Goal: Task Accomplishment & Management: Manage account settings

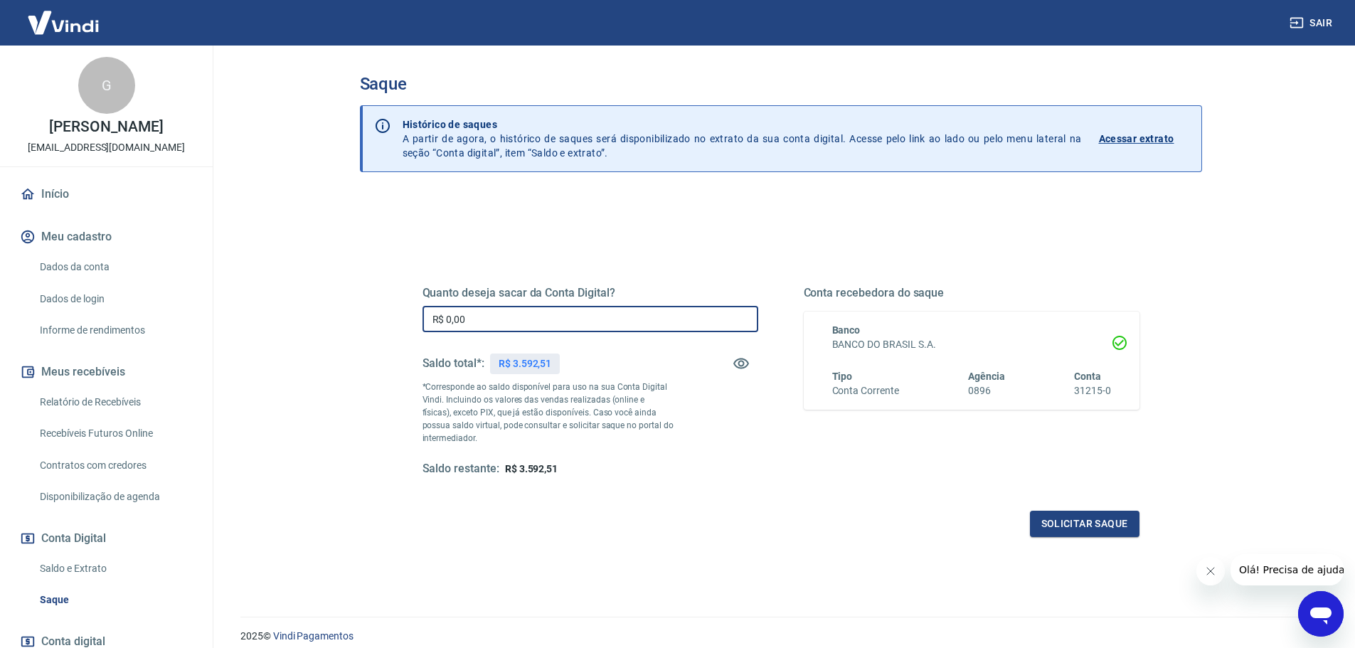
drag, startPoint x: 447, startPoint y: 320, endPoint x: 514, endPoint y: 319, distance: 67.6
click at [514, 319] on input "R$ 0,00" at bounding box center [591, 319] width 336 height 26
type input "R$ 1.592,51"
click at [1086, 516] on button "Solicitar saque" at bounding box center [1085, 524] width 110 height 26
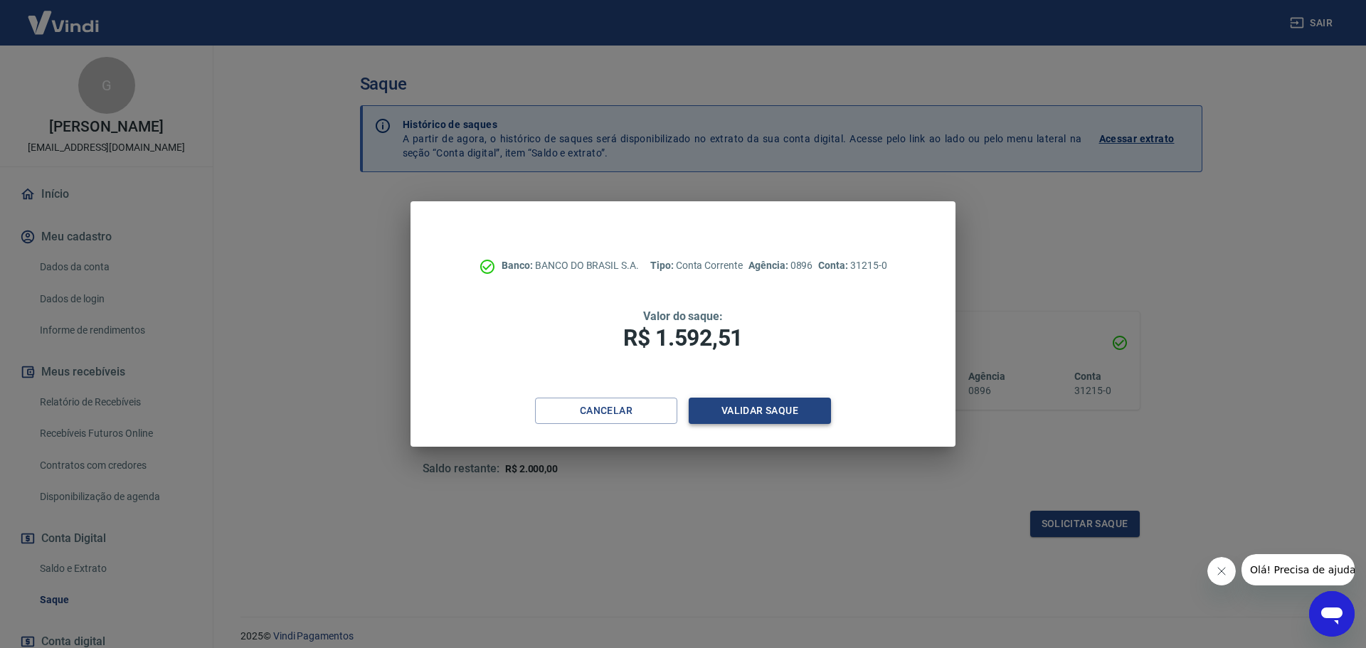
click at [758, 420] on button "Validar saque" at bounding box center [760, 411] width 142 height 26
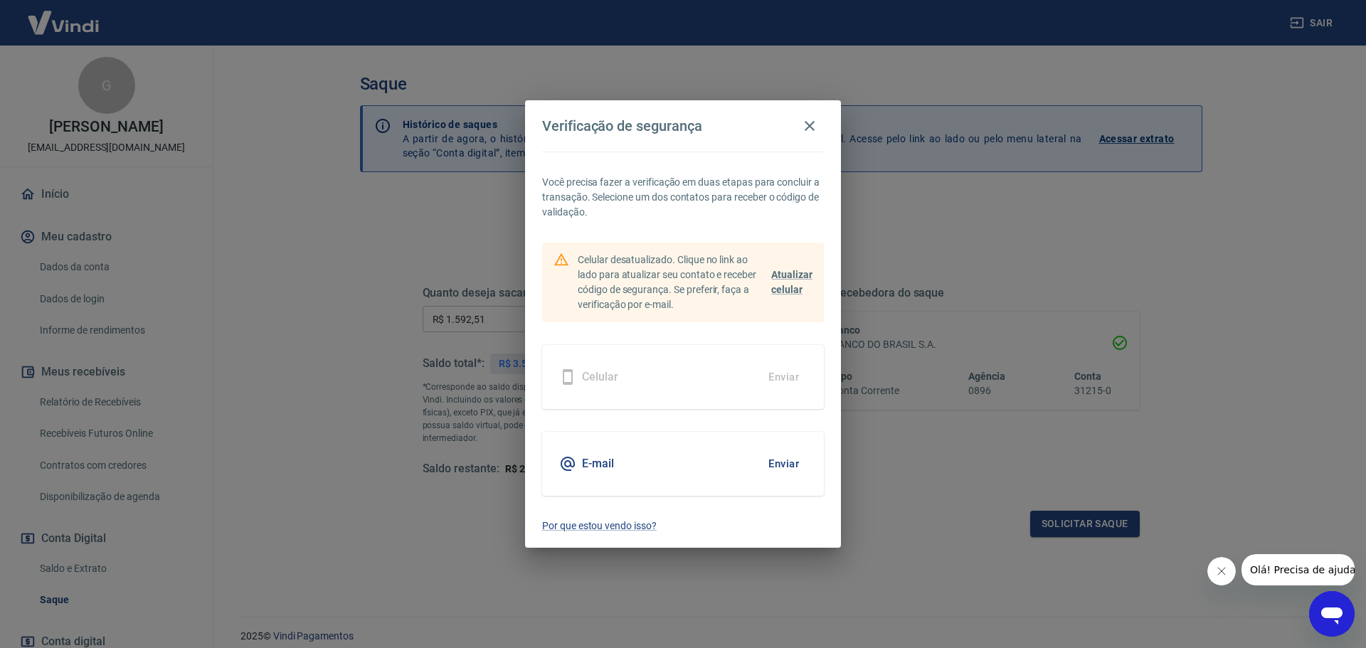
click at [790, 462] on button "Enviar" at bounding box center [783, 464] width 46 height 30
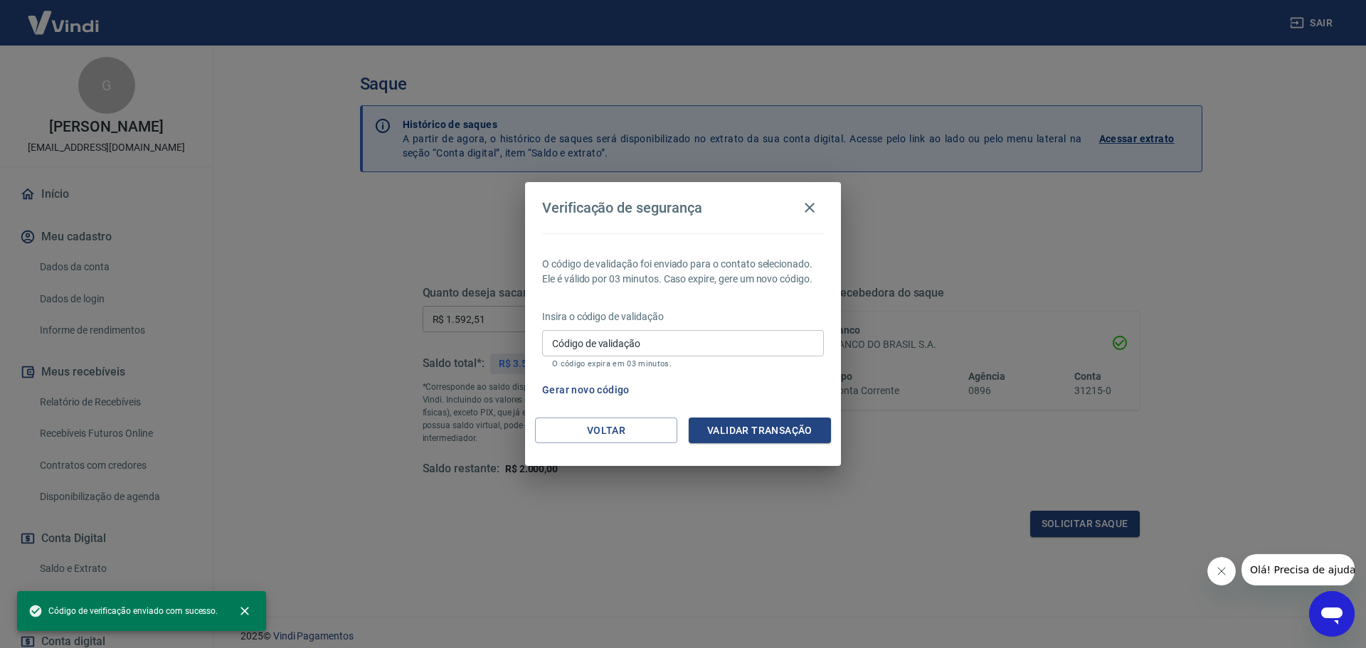
click at [652, 341] on input "Código de validação" at bounding box center [683, 343] width 282 height 26
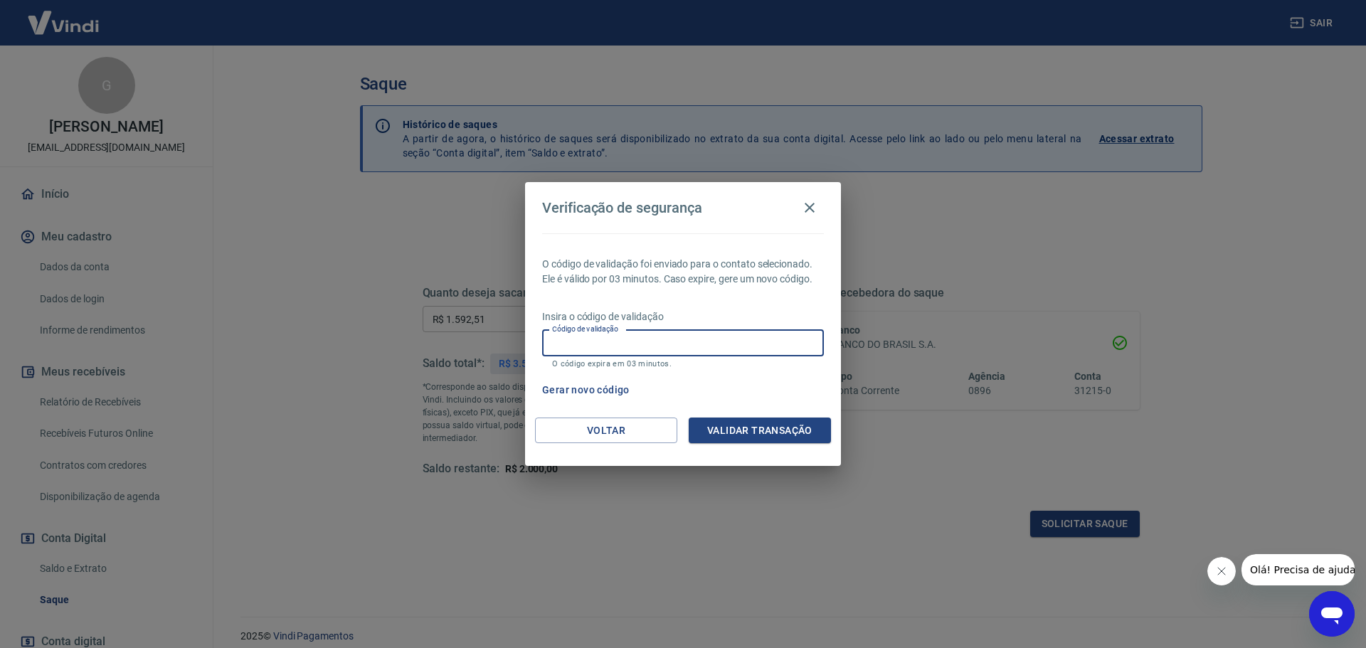
paste input "157952"
type input "157952"
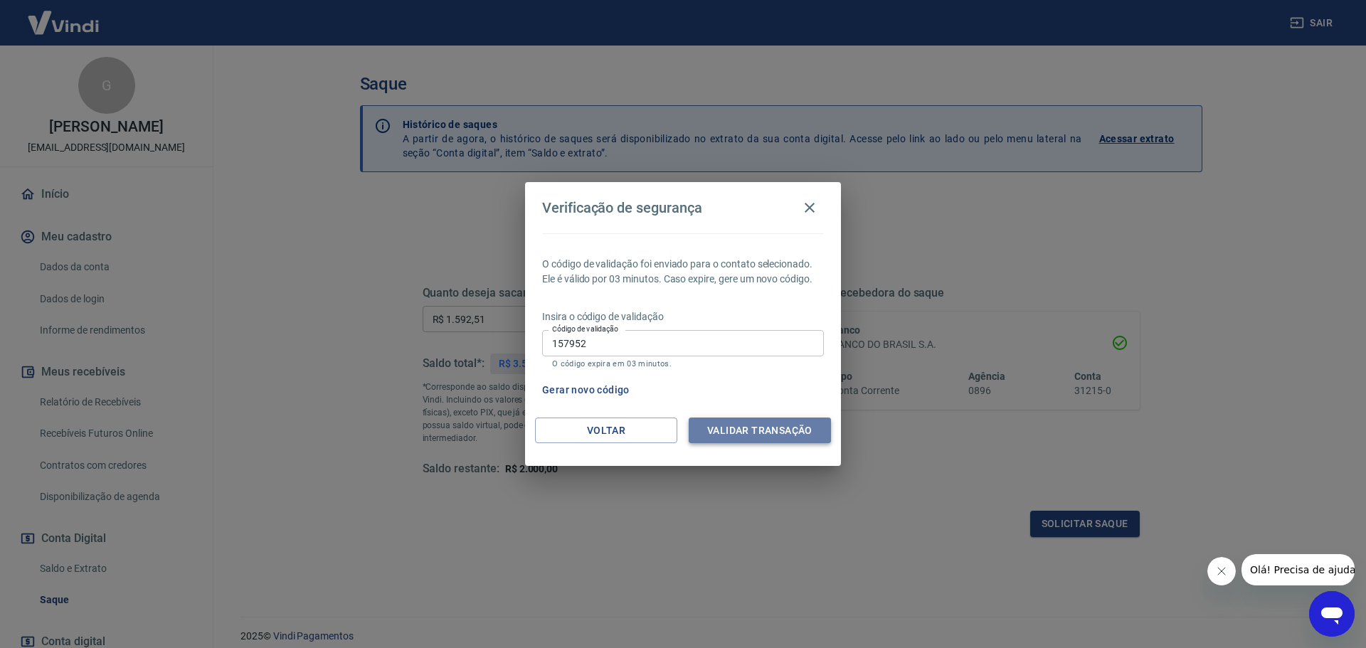
click at [741, 439] on button "Validar transação" at bounding box center [760, 431] width 142 height 26
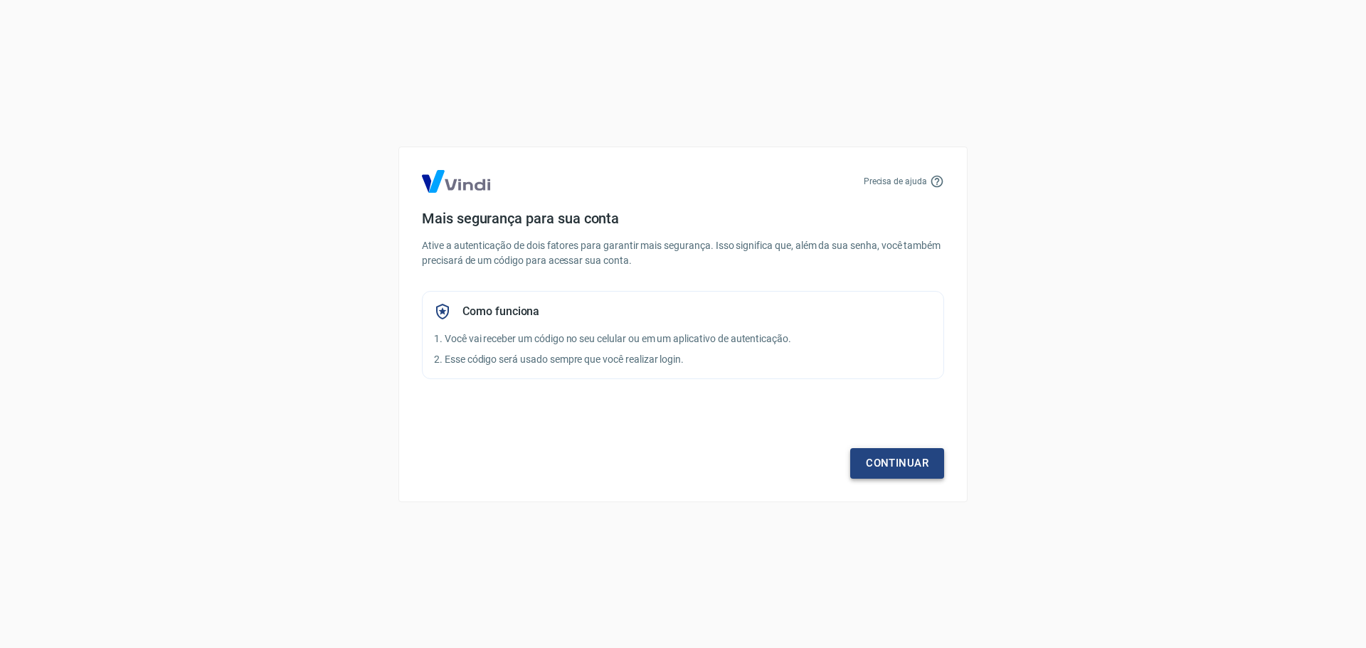
click at [888, 471] on link "Continuar" at bounding box center [897, 463] width 94 height 30
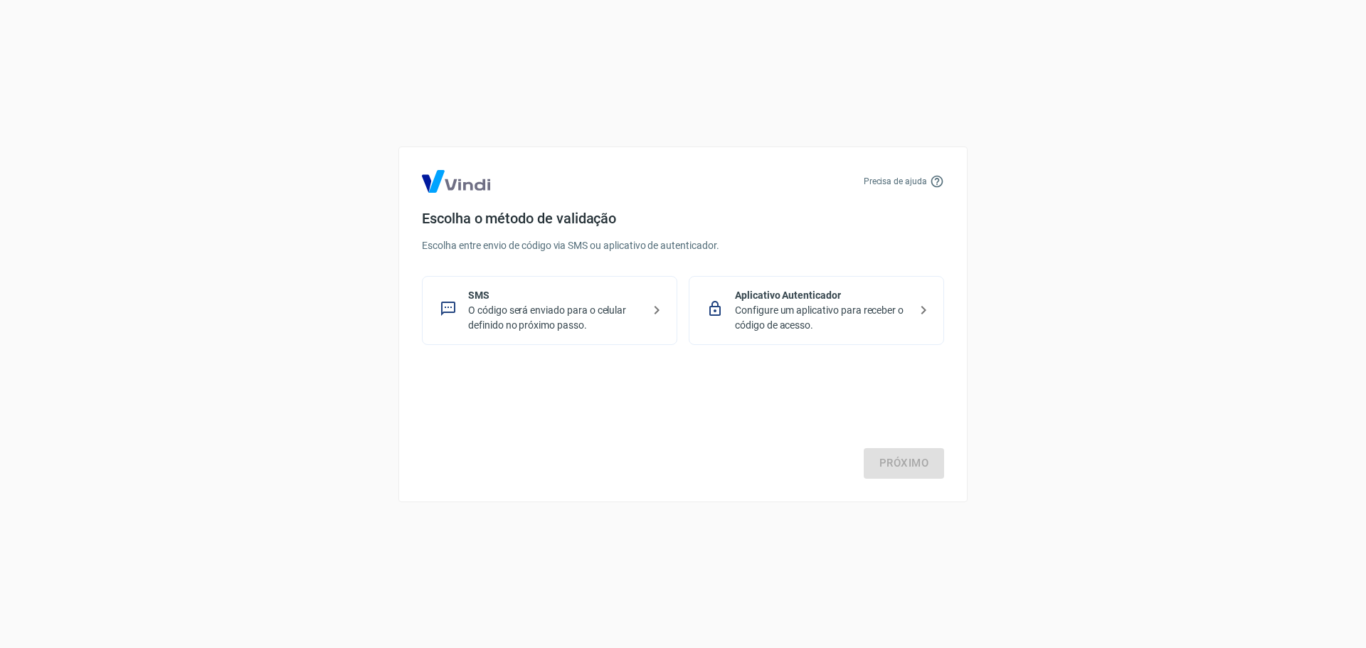
click at [795, 308] on p "Configure um aplicativo para receber o código de acesso." at bounding box center [822, 318] width 174 height 30
click at [898, 459] on link "Próximo" at bounding box center [904, 463] width 80 height 30
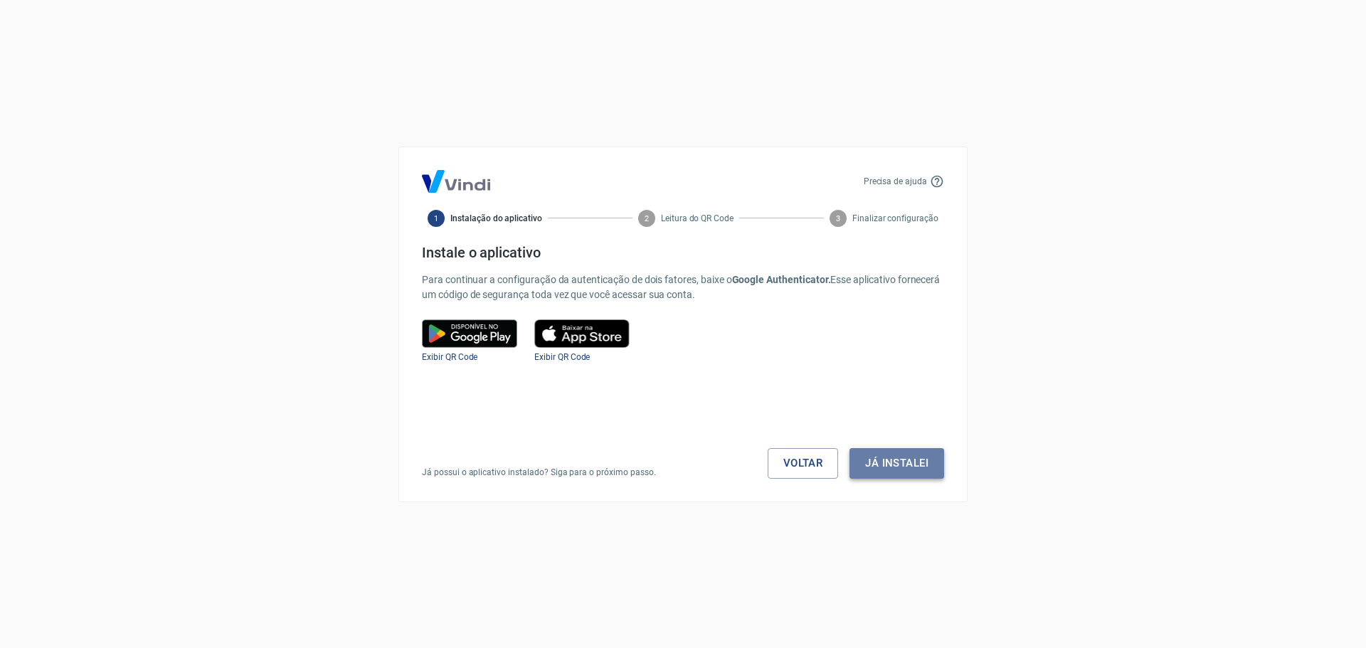
click at [908, 467] on button "Já instalei" at bounding box center [896, 463] width 95 height 30
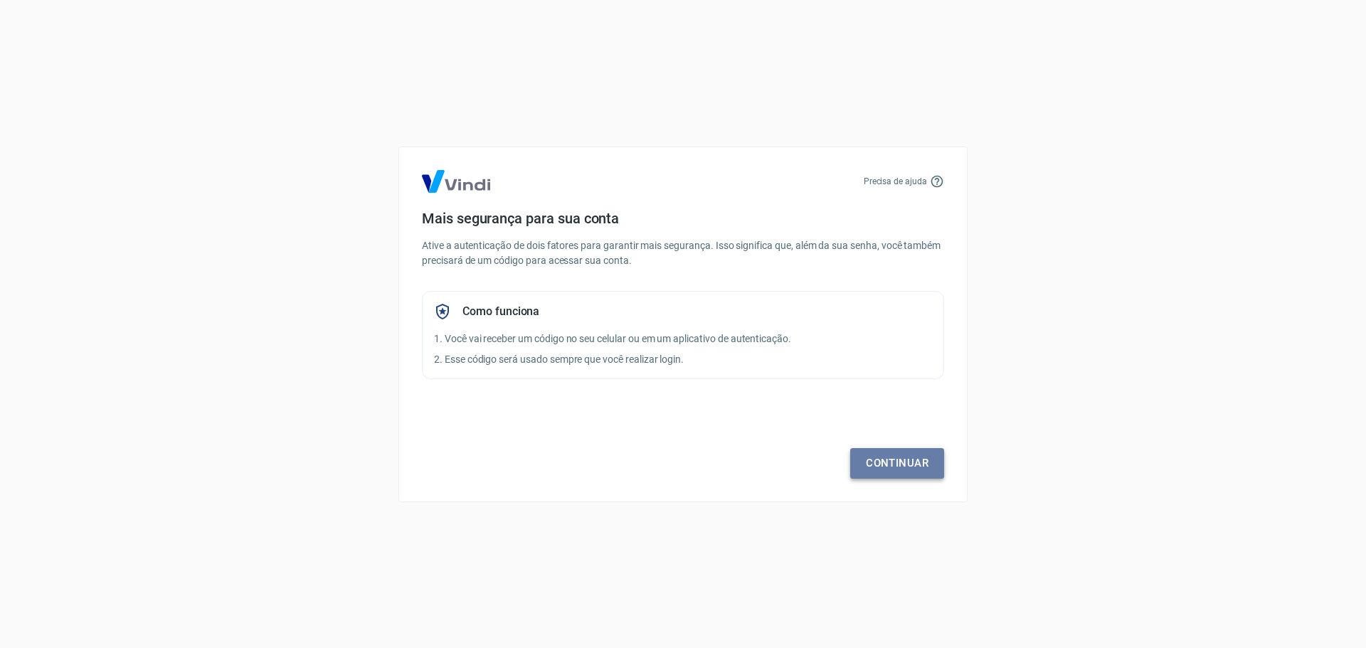
click at [894, 475] on link "Continuar" at bounding box center [897, 463] width 94 height 30
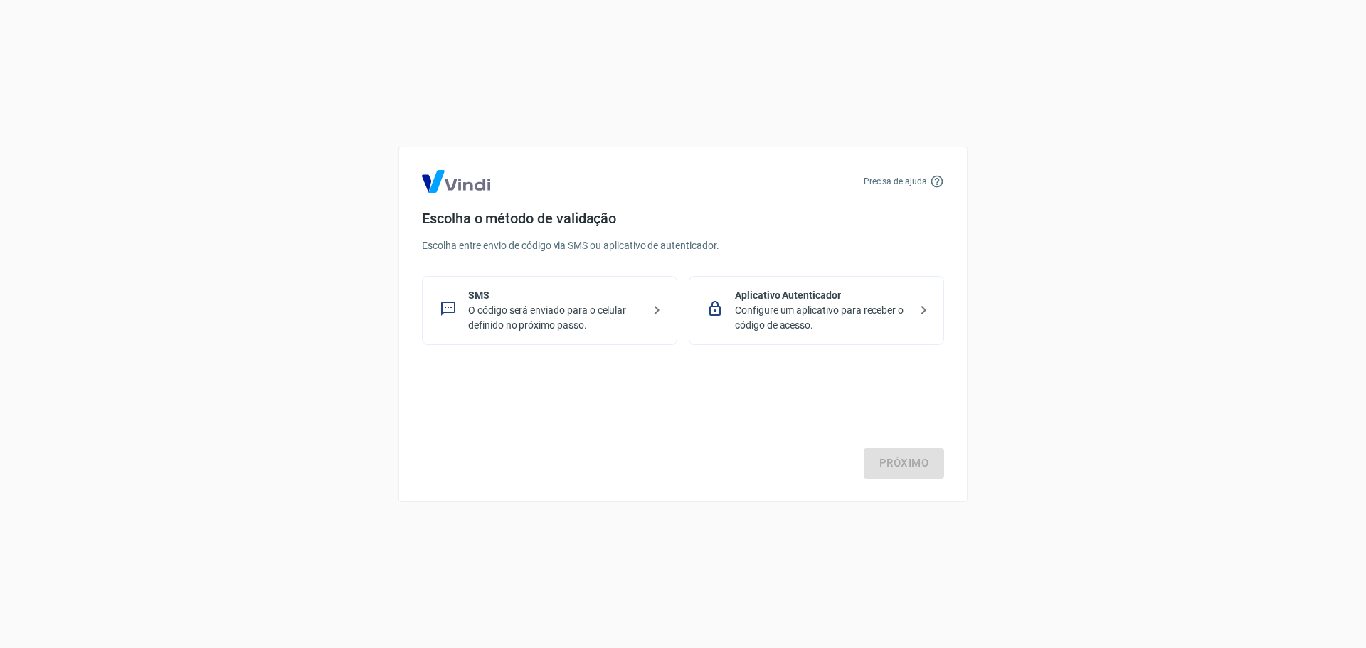
click at [894, 458] on div "Próximo" at bounding box center [683, 420] width 522 height 117
click at [839, 333] on div "Aplicativo Autenticador Configure um aplicativo para receber o código de acesso." at bounding box center [816, 310] width 255 height 69
click at [905, 465] on link "Próximo" at bounding box center [904, 463] width 80 height 30
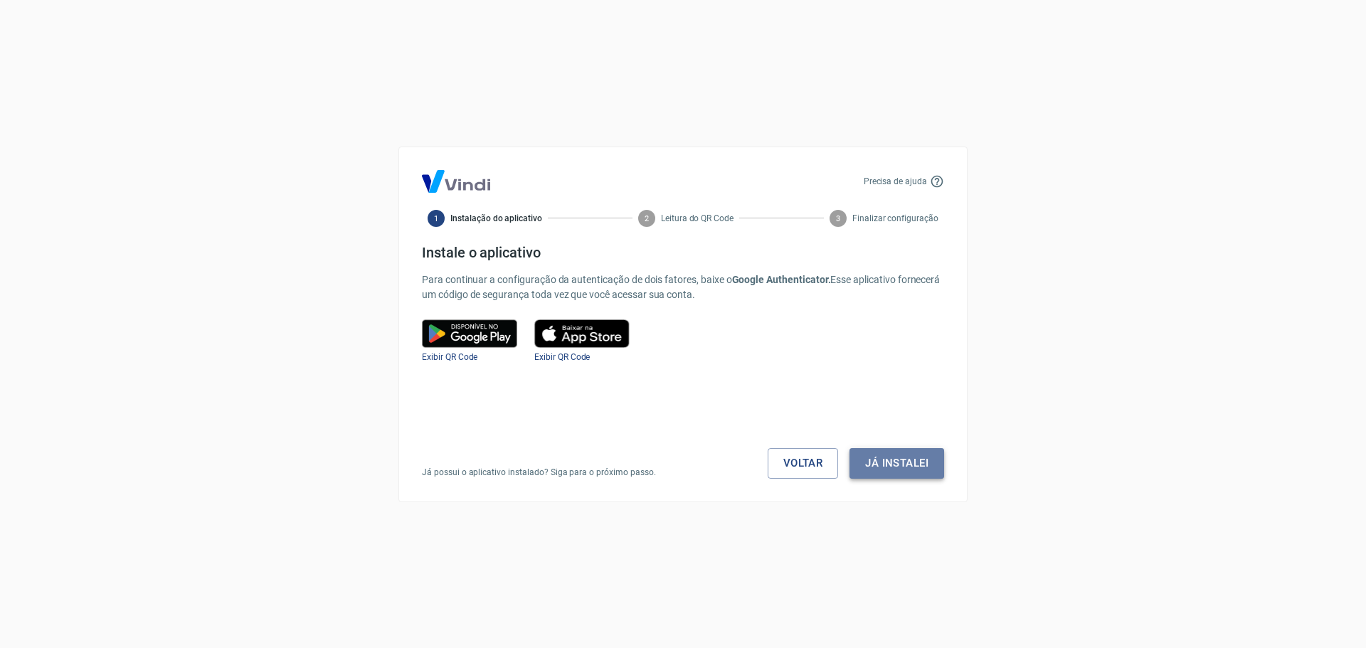
click at [915, 457] on button "Já instalei" at bounding box center [896, 463] width 95 height 30
